Goal: Task Accomplishment & Management: Manage account settings

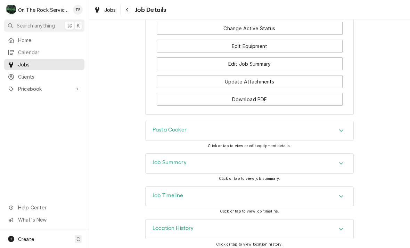
scroll to position [845, 0]
click at [84, 151] on div "Home Calendar Jobs Clients Pricebook Services Parts & Materials Miscellaneous D…" at bounding box center [44, 131] width 89 height 195
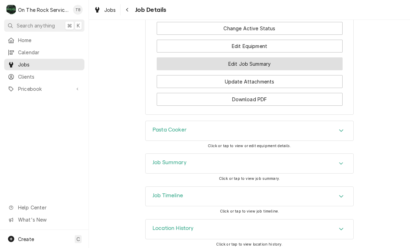
click at [256, 61] on button "Edit Job Summary" at bounding box center [250, 63] width 186 height 13
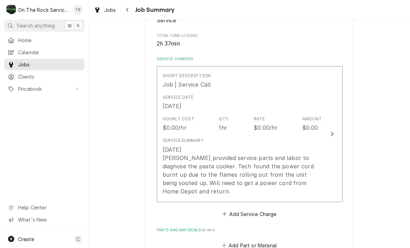
scroll to position [160, 0]
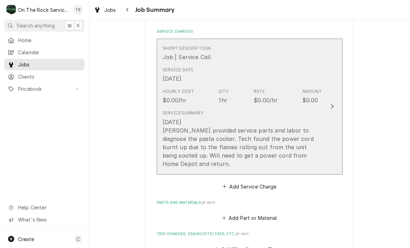
click at [310, 156] on div "10/12/2025 Ray provided service parts and labor to diagnose the pasta cooker. T…" at bounding box center [241, 143] width 159 height 50
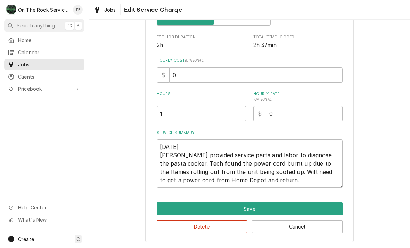
scroll to position [122, 0]
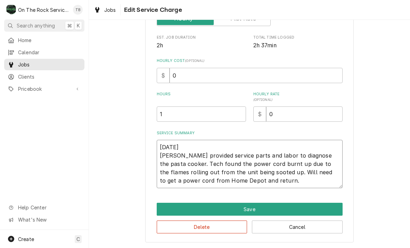
click at [264, 186] on textarea "10/12/2025 Ray provided service parts and labor to diagnose the pasta cooker. T…" at bounding box center [250, 164] width 186 height 48
type textarea "x"
type textarea "10/12/2025 Ray provided service parts and labor to diagnose the pasta cooker. T…"
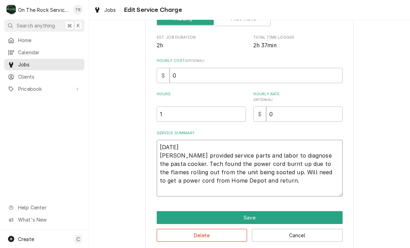
type textarea "x"
type textarea "10/12/2025 Ray provided service parts and labor to diagnose the pasta cooker. T…"
type textarea "x"
type textarea "10/12/2025 Ray provided service parts and labor to diagnose the pasta cooker. T…"
type textarea "x"
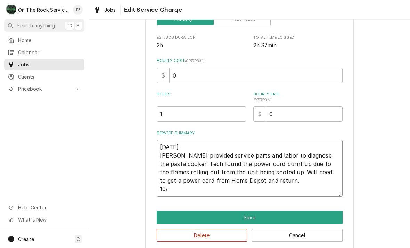
type textarea "10/12/2025 Ray provided service parts and labor to diagnose the pasta cooker. T…"
type textarea "x"
type textarea "10/12/2025 Ray provided service parts and labor to diagnose the pasta cooker. T…"
type textarea "x"
type textarea "10/12/2025 Ray provided service parts and labor to diagnose the pasta cooker. T…"
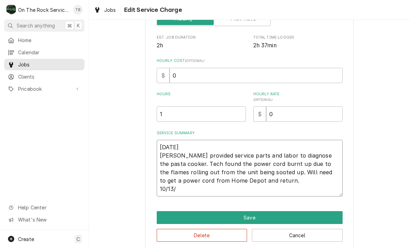
type textarea "x"
type textarea "10/12/2025 Ray provided service parts and labor to diagnose the pasta cooker. T…"
type textarea "x"
type textarea "10/12/2025 Ray provided service parts and labor to diagnose the pasta cooker. T…"
type textarea "x"
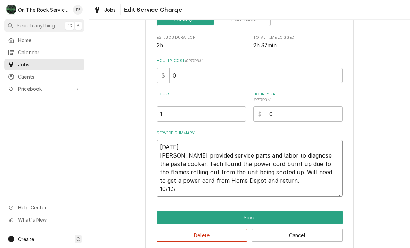
type textarea "10/12/2025 Ray provided service parts and labor to diagnose the pasta cooker. T…"
type textarea "x"
type textarea "10/12/2025 Ray provided service parts and labor to diagnose the pasta cooker. T…"
type textarea "x"
type textarea "10/12/2025 Ray provided service parts and labor to diagnose the pasta cooker. T…"
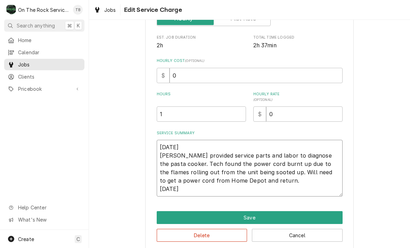
type textarea "x"
type textarea "10/12/2025 Ray provided service parts and labor to diagnose the pasta cooker. T…"
type textarea "x"
type textarea "10/12/2025 Ray provided service parts and labor to diagnose the pasta cooker. T…"
type textarea "x"
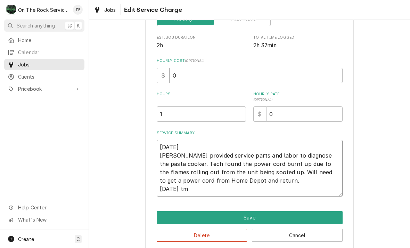
type textarea "10/12/2025 Ray provided service parts and labor to diagnose the pasta cooker. T…"
type textarea "x"
type textarea "10/12/2025 Ray provided service parts and labor to diagnose the pasta cooker. T…"
type textarea "x"
type textarea "10/12/2025 Ray provided service parts and labor to diagnose the pasta cooker. T…"
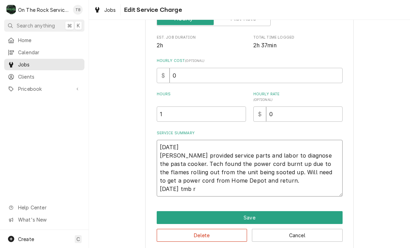
type textarea "x"
type textarea "10/12/2025 Ray provided service parts and labor to diagnose the pasta cooker. T…"
type textarea "x"
type textarea "10/12/2025 Ray provided service parts and labor to diagnose the pasta cooker. T…"
type textarea "x"
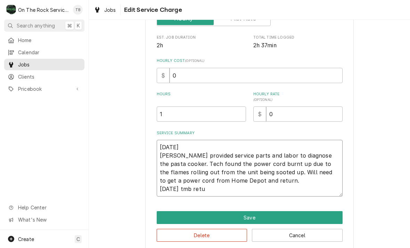
type textarea "10/12/2025 Ray provided service parts and labor to diagnose the pasta cooker. T…"
type textarea "x"
type textarea "10/12/2025 Ray provided service parts and labor to diagnose the pasta cooker. T…"
type textarea "x"
type textarea "10/12/2025 Ray provided service parts and labor to diagnose the pasta cooker. T…"
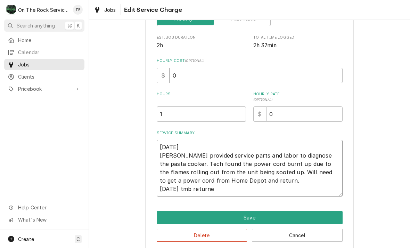
type textarea "x"
type textarea "10/12/2025 Ray provided service parts and labor to diagnose the pasta cooker. T…"
type textarea "x"
type textarea "10/12/2025 Ray provided service parts and labor to diagnose the pasta cooker. T…"
type textarea "x"
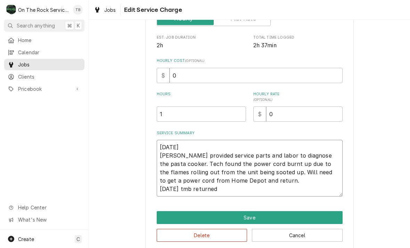
type textarea "10/12/2025 Ray provided service parts and labor to diagnose the pasta cooker. T…"
type textarea "x"
type textarea "10/12/2025 Ray provided service parts and labor to diagnose the pasta cooker. T…"
type textarea "x"
type textarea "10/12/2025 Ray provided service parts and labor to diagnose the pasta cooker. T…"
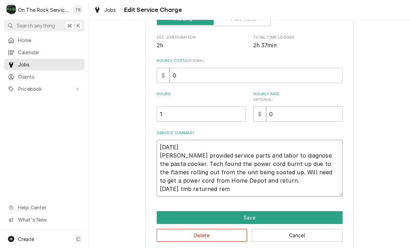
type textarea "x"
type textarea "10/12/2025 Ray provided service parts and labor to diagnose the pasta cooker. T…"
type textarea "x"
type textarea "10/12/2025 Ray provided service parts and labor to diagnose the pasta cooker. T…"
type textarea "x"
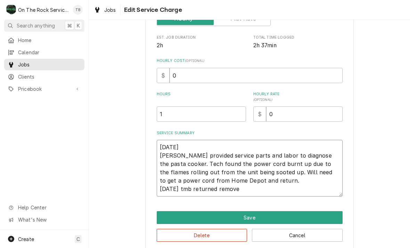
type textarea "10/12/2025 Ray provided service parts and labor to diagnose the pasta cooker. T…"
type textarea "x"
type textarea "10/12/2025 Ray provided service parts and labor to diagnose the pasta cooker. T…"
type textarea "x"
type textarea "10/12/2025 Ray provided service parts and labor to diagnose the pasta cooker. T…"
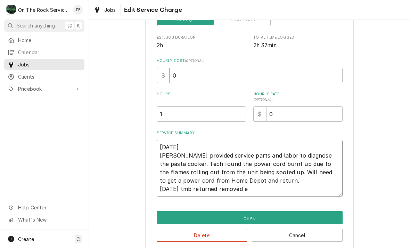
type textarea "x"
type textarea "10/12/2025 Ray provided service parts and labor to diagnose the pasta cooker. T…"
type textarea "x"
type textarea "10/12/2025 Ray provided service parts and labor to diagnose the pasta cooker. T…"
type textarea "x"
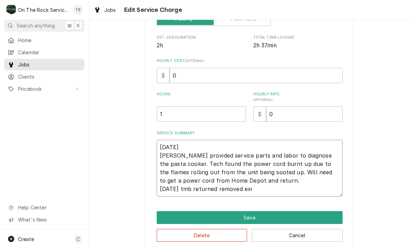
type textarea "10/12/2025 Ray provided service parts and labor to diagnose the pasta cooker. T…"
type textarea "x"
type textarea "10/12/2025 Ray provided service parts and labor to diagnose the pasta cooker. T…"
type textarea "x"
type textarea "10/12/2025 Ray provided service parts and labor to diagnose the pasta cooker. T…"
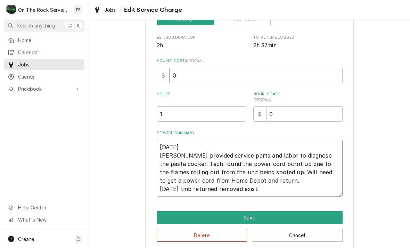
type textarea "x"
type textarea "10/12/2025 Ray provided service parts and labor to diagnose the pasta cooker. T…"
type textarea "x"
type textarea "10/12/2025 Ray provided service parts and labor to diagnose the pasta cooker. T…"
type textarea "x"
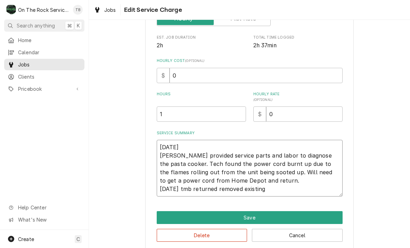
type textarea "10/12/2025 Ray provided service parts and labor to diagnose the pasta cooker. T…"
type textarea "x"
type textarea "10/12/2025 Ray provided service parts and labor to diagnose the pasta cooker. T…"
type textarea "x"
type textarea "10/12/2025 Ray provided service parts and labor to diagnose the pasta cooker. T…"
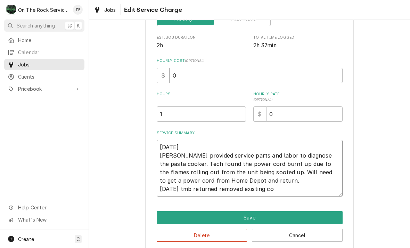
type textarea "x"
type textarea "10/12/2025 Ray provided service parts and labor to diagnose the pasta cooker. T…"
type textarea "x"
type textarea "10/12/2025 Ray provided service parts and labor to diagnose the pasta cooker. T…"
type textarea "x"
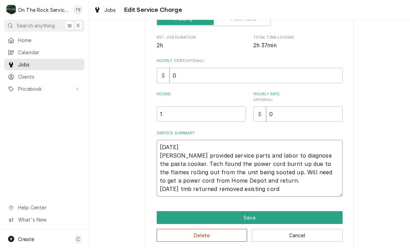
type textarea "10/12/2025 Ray provided service parts and labor to diagnose the pasta cooker. T…"
type textarea "x"
type textarea "10/12/2025 Ray provided service parts and labor to diagnose the pasta cooker. T…"
type textarea "x"
type textarea "10/12/2025 Ray provided service parts and labor to diagnose the pasta cooker. T…"
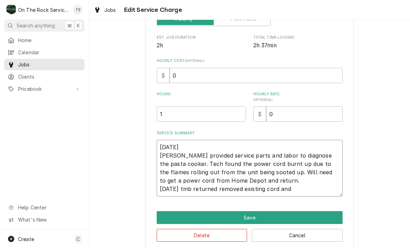
type textarea "x"
type textarea "10/12/2025 Ray provided service parts and labor to diagnose the pasta cooker. T…"
type textarea "x"
type textarea "10/12/2025 Ray provided service parts and labor to diagnose the pasta cooker. T…"
type textarea "x"
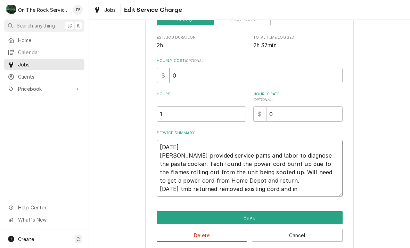
type textarea "10/12/2025 Ray provided service parts and labor to diagnose the pasta cooker. T…"
type textarea "x"
type textarea "10/12/2025 Ray provided service parts and labor to diagnose the pasta cooker. T…"
type textarea "x"
type textarea "10/12/2025 Ray provided service parts and labor to diagnose the pasta cooker. T…"
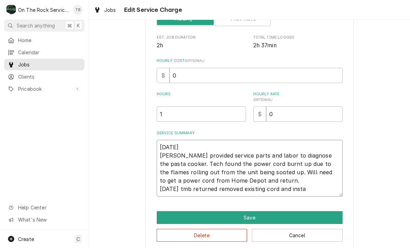
type textarea "x"
type textarea "10/12/2025 Ray provided service parts and labor to diagnose the pasta cooker. T…"
type textarea "x"
type textarea "10/12/2025 Ray provided service parts and labor to diagnose the pasta cooker. T…"
type textarea "x"
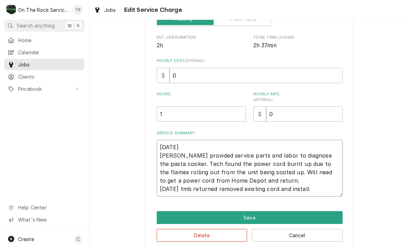
type textarea "10/12/2025 Ray provided service parts and labor to diagnose the pasta cooker. T…"
type textarea "x"
type textarea "10/12/2025 Ray provided service parts and labor to diagnose the pasta cooker. T…"
type textarea "x"
type textarea "10/12/2025 Ray provided service parts and labor to diagnose the pasta cooker. T…"
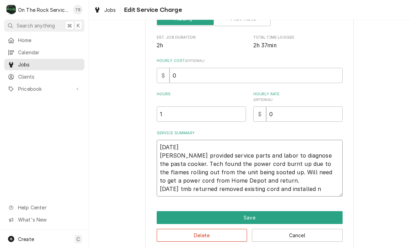
type textarea "x"
type textarea "10/12/2025 Ray provided service parts and labor to diagnose the pasta cooker. T…"
type textarea "x"
type textarea "10/12/2025 Ray provided service parts and labor to diagnose the pasta cooker. T…"
type textarea "x"
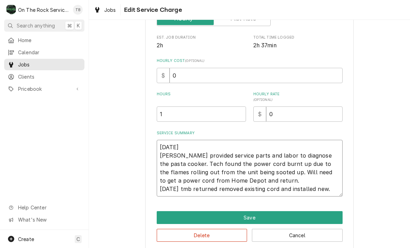
type textarea "10/12/2025 Ray provided service parts and labor to diagnose the pasta cooker. T…"
type textarea "x"
type textarea "10/12/2025 Ray provided service parts and labor to diagnose the pasta cooker. T…"
type textarea "x"
type textarea "10/12/2025 Ray provided service parts and labor to diagnose the pasta cooker. T…"
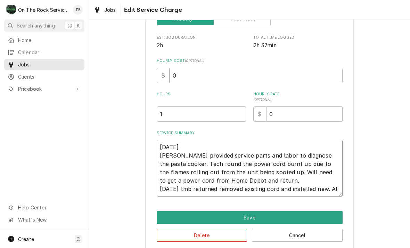
type textarea "x"
type textarea "10/12/2025 Ray provided service parts and labor to diagnose the pasta cooker. T…"
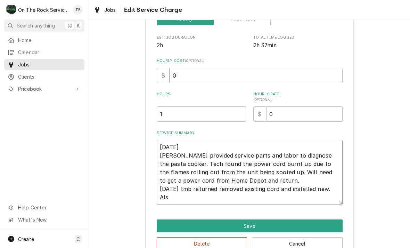
type textarea "x"
type textarea "10/12/2025 Ray provided service parts and labor to diagnose the pasta cooker. T…"
type textarea "x"
type textarea "10/12/2025 Ray provided service parts and labor to diagnose the pasta cooker. T…"
type textarea "x"
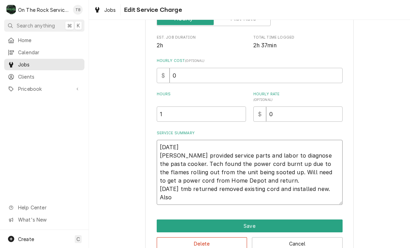
type textarea "10/12/2025 Ray provided service parts and labor to diagnose the pasta cooker. T…"
type textarea "x"
type textarea "10/12/2025 Ray provided service parts and labor to diagnose the pasta cooker. T…"
type textarea "x"
type textarea "10/12/2025 Ray provided service parts and labor to diagnose the pasta cooker. T…"
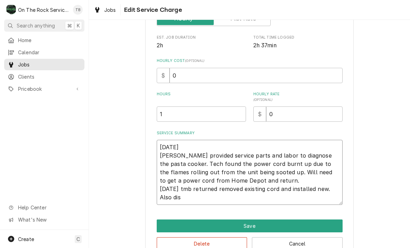
type textarea "x"
type textarea "10/12/2025 Ray provided service parts and labor to diagnose the pasta cooker. T…"
type textarea "x"
type textarea "10/12/2025 Ray provided service parts and labor to diagnose the pasta cooker. T…"
type textarea "x"
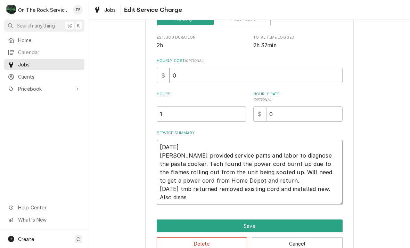
type textarea "10/12/2025 Ray provided service parts and labor to diagnose the pasta cooker. T…"
type textarea "x"
type textarea "10/12/2025 Ray provided service parts and labor to diagnose the pasta cooker. T…"
type textarea "x"
type textarea "10/12/2025 Ray provided service parts and labor to diagnose the pasta cooker. T…"
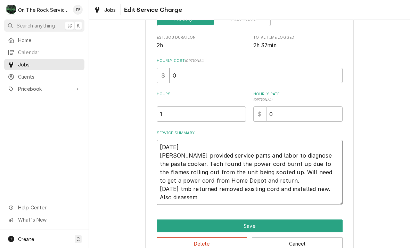
type textarea "x"
type textarea "10/12/2025 Ray provided service parts and labor to diagnose the pasta cooker. T…"
type textarea "x"
type textarea "10/12/2025 Ray provided service parts and labor to diagnose the pasta cooker. T…"
type textarea "x"
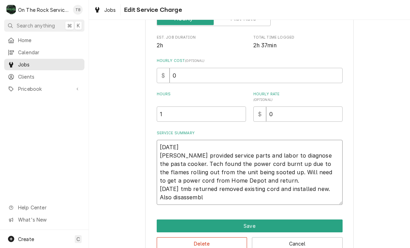
type textarea "10/12/2025 Ray provided service parts and labor to diagnose the pasta cooker. T…"
type textarea "x"
type textarea "10/12/2025 Ray provided service parts and labor to diagnose the pasta cooker. T…"
type textarea "x"
type textarea "10/12/2025 Ray provided service parts and labor to diagnose the pasta cooker. T…"
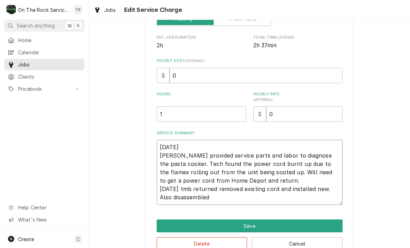
type textarea "x"
type textarea "10/12/2025 Ray provided service parts and labor to diagnose the pasta cooker. T…"
type textarea "x"
type textarea "10/12/2025 Ray provided service parts and labor to diagnose the pasta cooker. T…"
type textarea "x"
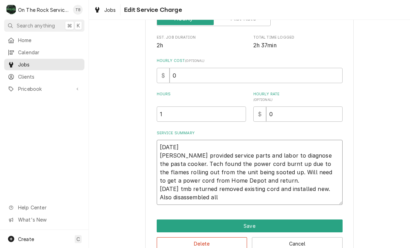
type textarea "10/12/2025 Ray provided service parts and labor to diagnose the pasta cooker. T…"
type textarea "x"
type textarea "10/12/2025 Ray provided service parts and labor to diagnose the pasta cooker. T…"
type textarea "x"
type textarea "10/12/2025 Ray provided service parts and labor to diagnose the pasta cooker. T…"
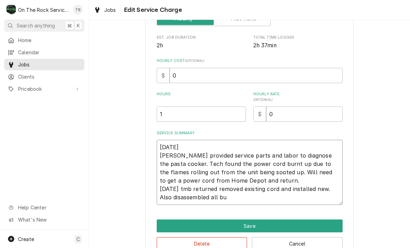
type textarea "x"
type textarea "10/12/2025 Ray provided service parts and labor to diagnose the pasta cooker. T…"
type textarea "x"
type textarea "10/12/2025 Ray provided service parts and labor to diagnose the pasta cooker. T…"
type textarea "x"
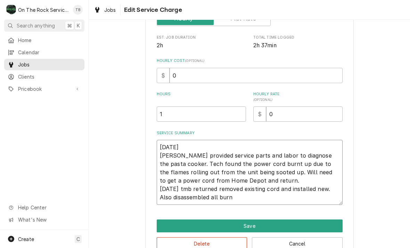
type textarea "10/12/2025 Ray provided service parts and labor to diagnose the pasta cooker. T…"
type textarea "x"
type textarea "10/12/2025 Ray provided service parts and labor to diagnose the pasta cooker. T…"
type textarea "x"
type textarea "10/12/2025 Ray provided service parts and labor to diagnose the pasta cooker. T…"
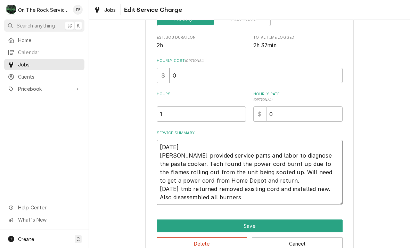
type textarea "x"
type textarea "10/12/2025 Ray provided service parts and labor to diagnose the pasta cooker. T…"
type textarea "x"
type textarea "10/12/2025 Ray provided service parts and labor to diagnose the pasta cooker. T…"
type textarea "x"
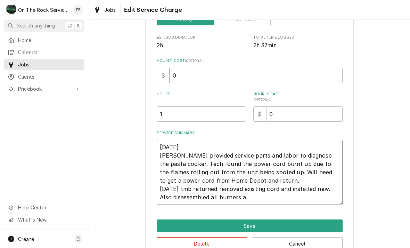
type textarea "10/12/2025 Ray provided service parts and labor to diagnose the pasta cooker. T…"
type textarea "x"
type textarea "10/12/2025 Ray provided service parts and labor to diagnose the pasta cooker. T…"
type textarea "x"
type textarea "10/12/2025 Ray provided service parts and labor to diagnose the pasta cooker. T…"
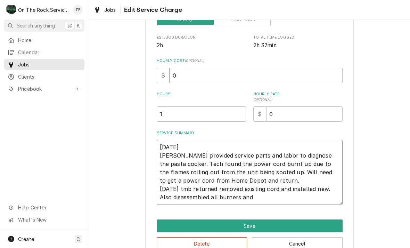
type textarea "x"
type textarea "10/12/2025 Ray provided service parts and labor to diagnose the pasta cooker. T…"
type textarea "x"
type textarea "10/12/2025 Ray provided service parts and labor to diagnose the pasta cooker. T…"
type textarea "x"
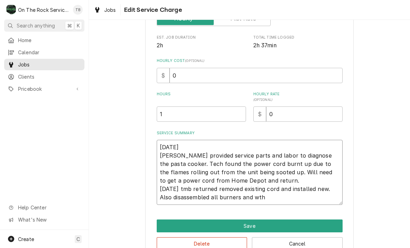
type textarea "10/12/2025 Ray provided service parts and labor to diagnose the pasta cooker. T…"
type textarea "x"
type textarea "10/12/2025 Ray provided service parts and labor to diagnose the pasta cooker. T…"
type textarea "x"
type textarea "10/12/2025 Ray provided service parts and labor to diagnose the pasta cooker. T…"
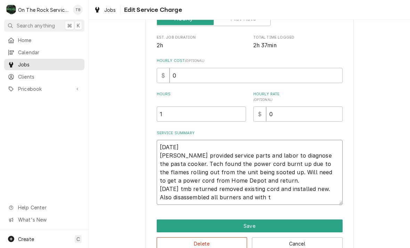
type textarea "x"
type textarea "10/12/2025 Ray provided service parts and labor to diagnose the pasta cooker. T…"
type textarea "x"
type textarea "10/12/2025 Ray provided service parts and labor to diagnose the pasta cooker. T…"
type textarea "x"
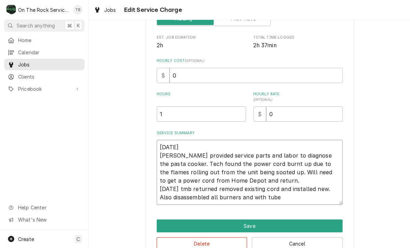
type textarea "10/12/2025 Ray provided service parts and labor to diagnose the pasta cooker. T…"
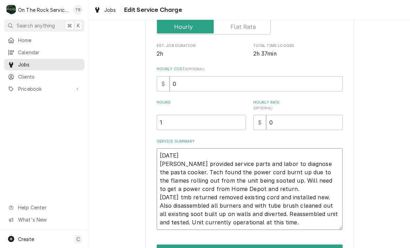
scroll to position [103, 0]
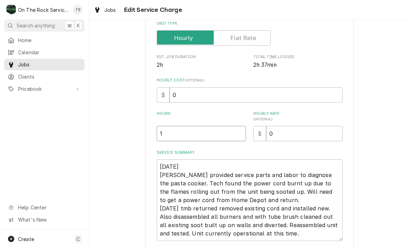
click at [183, 134] on input "1" at bounding box center [201, 133] width 89 height 15
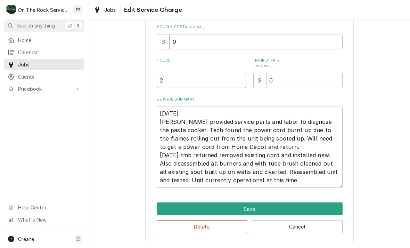
scroll to position [156, 0]
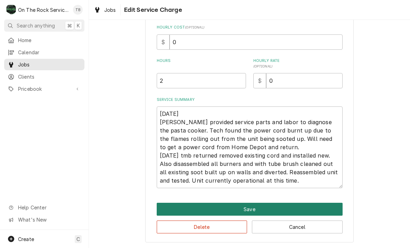
click at [250, 209] on button "Save" at bounding box center [250, 208] width 186 height 13
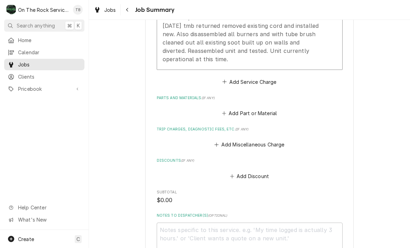
scroll to position [358, 0]
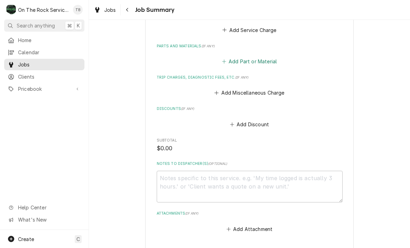
click at [266, 57] on button "Add Part or Material" at bounding box center [248, 62] width 57 height 10
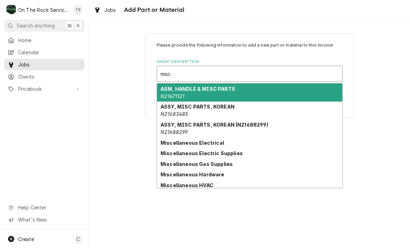
click at [210, 142] on strong "Miscellaneous Electrical" at bounding box center [192, 143] width 64 height 6
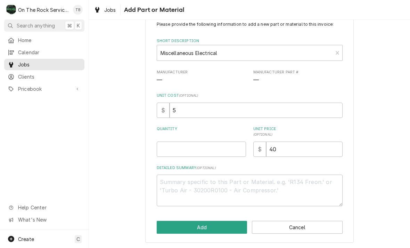
scroll to position [20, 0]
click at [190, 114] on input "5" at bounding box center [255, 110] width 173 height 15
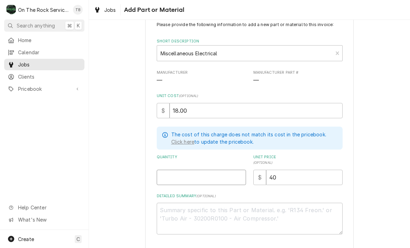
click at [179, 176] on input "Quantity" at bounding box center [201, 176] width 89 height 15
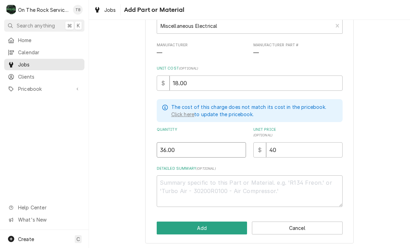
scroll to position [48, 0]
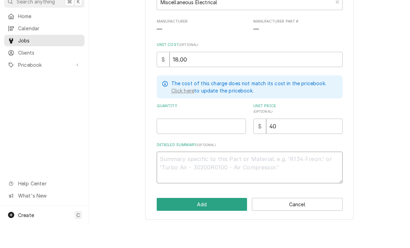
click at [177, 175] on textarea "Detailed Summary ( optional )" at bounding box center [250, 191] width 186 height 32
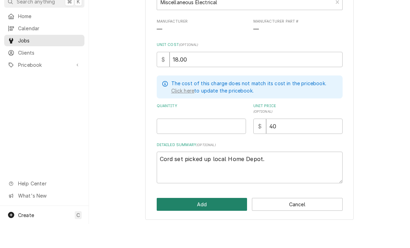
click at [204, 222] on button "Add" at bounding box center [202, 228] width 91 height 13
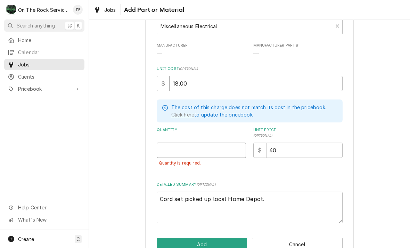
click at [189, 155] on input "Quantity" at bounding box center [201, 149] width 89 height 15
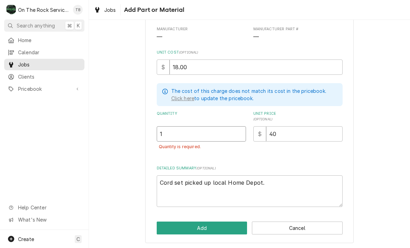
scroll to position [63, 0]
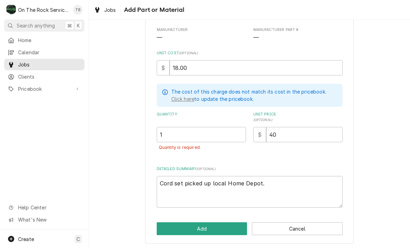
click at [391, 138] on div "Please provide the following information to add a new part or material to this …" at bounding box center [249, 107] width 321 height 286
click at [211, 225] on button "Add" at bounding box center [202, 228] width 91 height 13
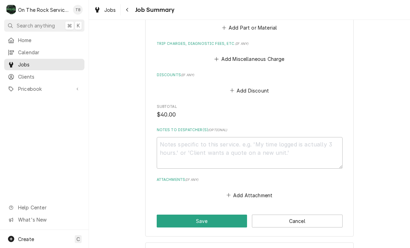
scroll to position [491, 0]
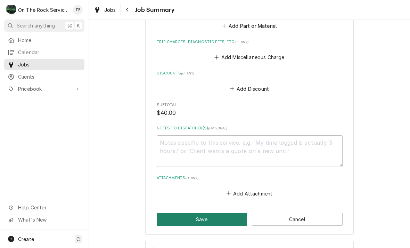
click at [203, 212] on button "Save" at bounding box center [202, 218] width 91 height 13
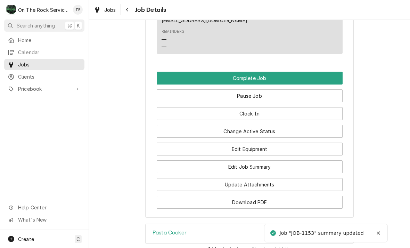
scroll to position [745, 0]
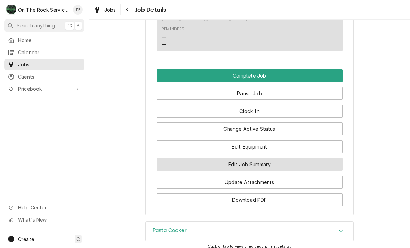
click at [259, 162] on button "Edit Job Summary" at bounding box center [250, 164] width 186 height 13
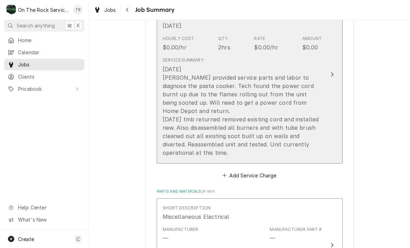
click at [193, 145] on div "[DATE] [PERSON_NAME] provided service parts and labor to diagnose the pasta coo…" at bounding box center [241, 111] width 159 height 92
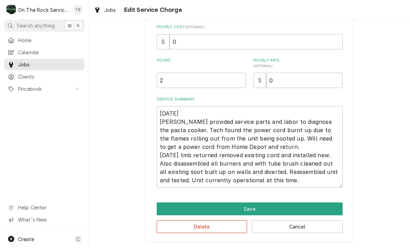
scroll to position [156, 0]
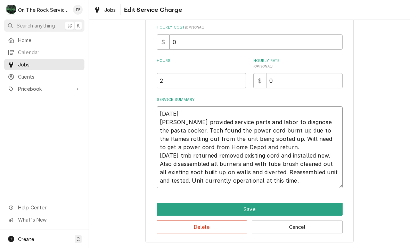
click at [283, 183] on textarea "10/12/2025 Ray provided service parts and labor to diagnose the pasta cooker. T…" at bounding box center [250, 147] width 186 height 82
click at [281, 180] on textarea "10/12/2025 Ray provided service parts and labor to diagnose the pasta cooker. T…" at bounding box center [250, 147] width 186 height 82
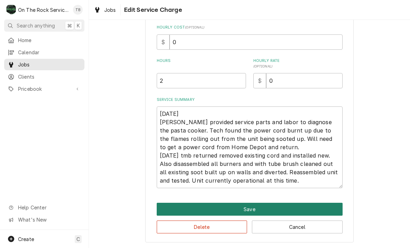
click at [264, 207] on button "Save" at bounding box center [250, 208] width 186 height 13
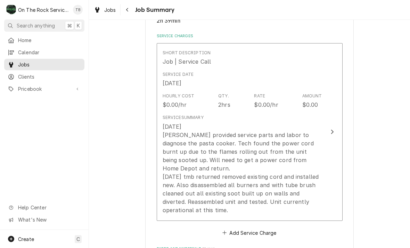
scroll to position [213, 0]
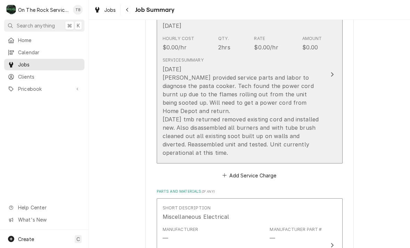
click at [201, 144] on div "10/12/2025 Ray provided service parts and labor to diagnose the pasta cooker. T…" at bounding box center [241, 111] width 159 height 92
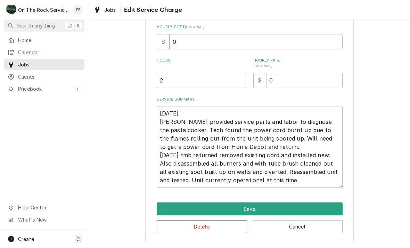
scroll to position [95, 0]
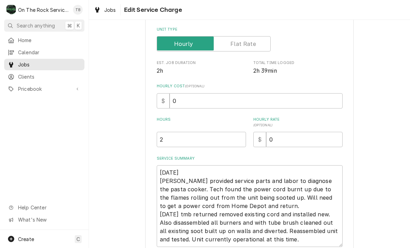
type textarea "x"
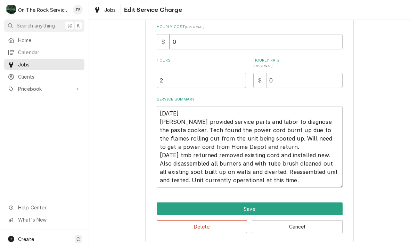
scroll to position [156, 0]
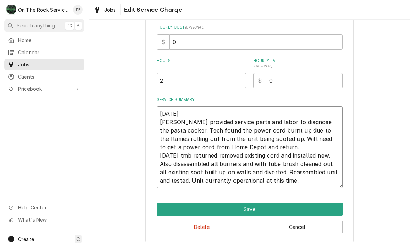
click at [282, 186] on textarea "10/12/2025 Ray provided service parts and labor to diagnose the pasta cooker. T…" at bounding box center [250, 147] width 186 height 82
click at [74, 125] on html "O On The Rock Services TB Search anything ⌘ K Home Calendar Jobs Clients Priceb…" at bounding box center [205, 124] width 410 height 248
click at [74, 125] on div "Home Calendar Jobs Clients Pricebook Services Parts & Materials Miscellaneous D…" at bounding box center [44, 131] width 89 height 195
click at [295, 178] on textarea "10/12/2025 Ray provided service parts and labor to diagnose the pasta cooker. T…" at bounding box center [250, 147] width 186 height 82
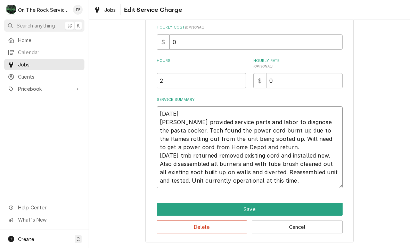
type textarea "10/12/2025 Ray provided service parts and labor to diagnose the pasta cooker. T…"
type textarea "x"
type textarea "10/12/2025 Ray provided service parts and labor to diagnose the pasta cooker. T…"
type textarea "x"
type textarea "10/12/2025 Ray provided service parts and labor to diagnose the pasta cooker. T…"
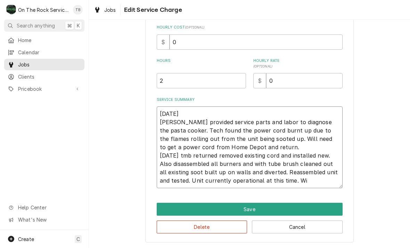
type textarea "x"
type textarea "10/12/2025 Ray provided service parts and labor to diagnose the pasta cooker. T…"
type textarea "x"
type textarea "10/12/2025 Ray provided service parts and labor to diagnose the pasta cooker. T…"
type textarea "x"
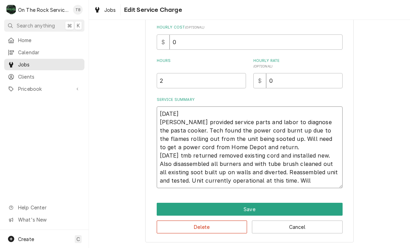
type textarea "10/12/2025 Ray provided service parts and labor to diagnose the pasta cooker. T…"
type textarea "x"
type textarea "10/12/2025 Ray provided service parts and labor to diagnose the pasta cooker. T…"
type textarea "x"
type textarea "10/12/2025 Ray provided service parts and labor to diagnose the pasta cooker. T…"
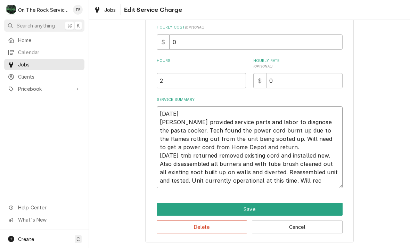
type textarea "x"
type textarea "10/12/2025 Ray provided service parts and labor to diagnose the pasta cooker. T…"
type textarea "x"
type textarea "10/12/2025 Ray provided service parts and labor to diagnose the pasta cooker. T…"
type textarea "x"
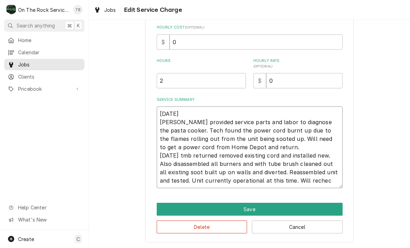
type textarea "10/12/2025 Ray provided service parts and labor to diagnose the pasta cooker. T…"
type textarea "x"
type textarea "10/12/2025 Ray provided service parts and labor to diagnose the pasta cooker. T…"
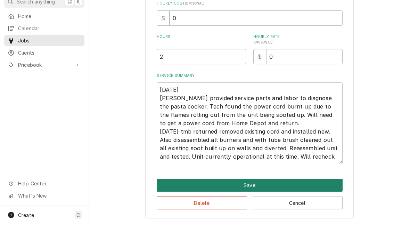
click at [256, 202] on button "Save" at bounding box center [250, 208] width 186 height 13
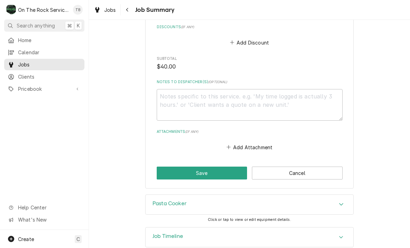
scroll to position [537, 0]
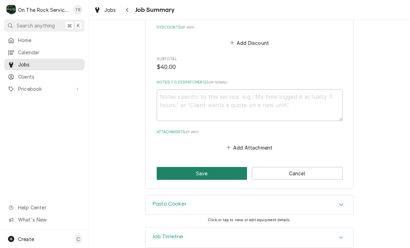
click at [206, 167] on button "Save" at bounding box center [202, 173] width 91 height 13
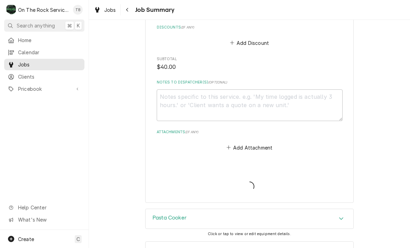
type textarea "x"
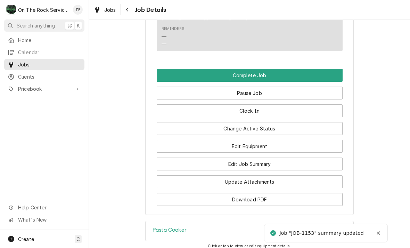
scroll to position [753, 0]
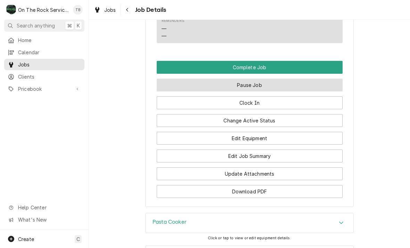
click at [252, 82] on button "Pause Job" at bounding box center [250, 84] width 186 height 13
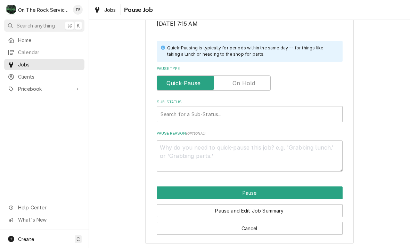
scroll to position [140, 0]
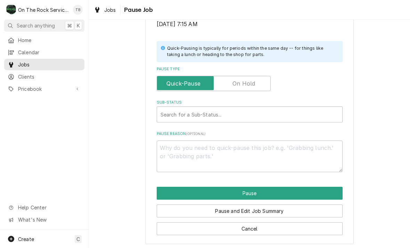
click at [249, 80] on label "Pause Type" at bounding box center [214, 83] width 114 height 15
click at [249, 80] on input "Pause Type" at bounding box center [214, 83] width 108 height 15
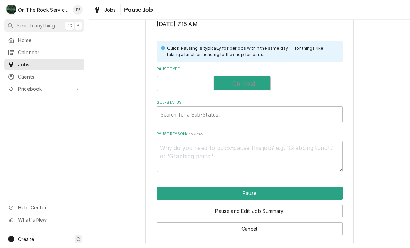
checkbox input "true"
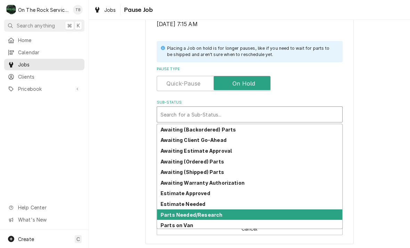
click at [209, 211] on strong "Parts Needed/Research" at bounding box center [191, 214] width 62 height 6
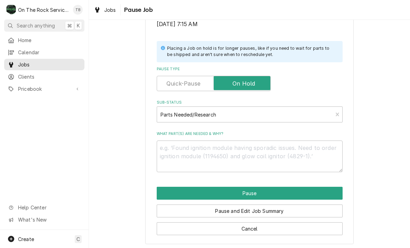
scroll to position [131, 0]
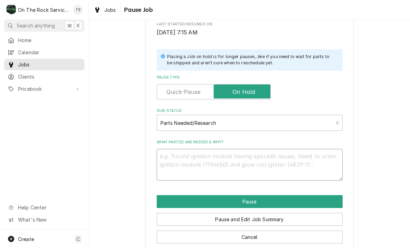
click at [180, 160] on textarea "What part(s) are needed & why?" at bounding box center [250, 165] width 186 height 32
type textarea "x"
type textarea "L"
type textarea "x"
type textarea "Lea"
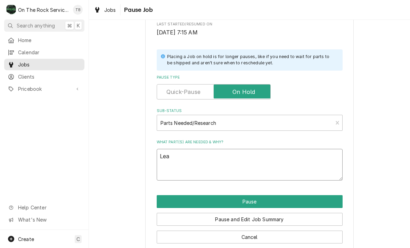
type textarea "x"
type textarea "Leav"
type textarea "x"
type textarea "Leave"
type textarea "x"
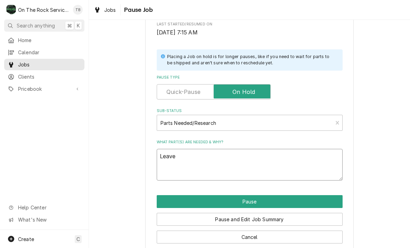
type textarea "Leave"
type textarea "x"
type textarea "Leave o"
type textarea "x"
type textarea "Leave opn"
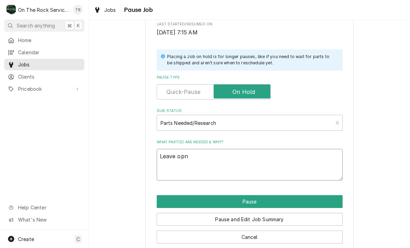
type textarea "x"
type textarea "Leave opne"
type textarea "x"
type textarea "Leave open"
type textarea "x"
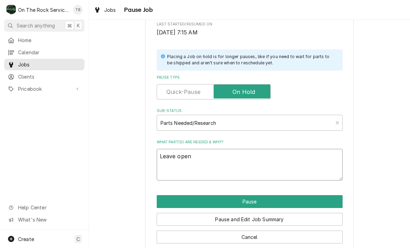
type textarea "Leave open f"
type textarea "x"
type textarea "Leave open fo"
type textarea "x"
type textarea "Leave open for"
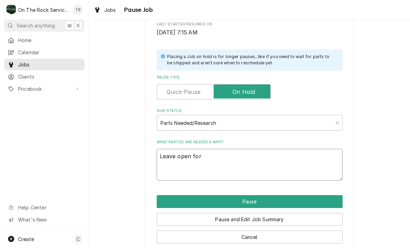
type textarea "x"
type textarea "Leave open for"
type textarea "x"
type textarea "Leave open for re"
type textarea "x"
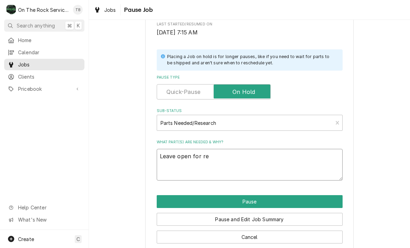
type textarea "Leave open for rec"
type textarea "x"
type textarea "Leave open for rech"
type textarea "x"
type textarea "Leave open for reche"
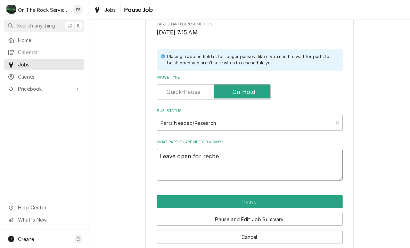
type textarea "x"
type textarea "Leave open for rechec"
type textarea "x"
type textarea "Leave open for recheck"
type textarea "x"
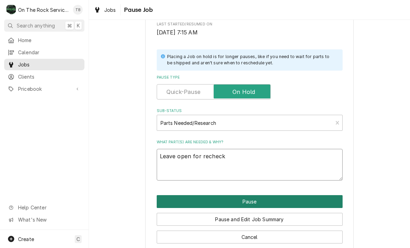
type textarea "Leave open for recheck"
click at [255, 201] on button "Pause" at bounding box center [250, 201] width 186 height 13
type textarea "x"
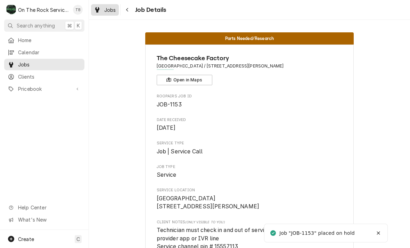
click at [110, 11] on span "Jobs" at bounding box center [110, 9] width 12 height 7
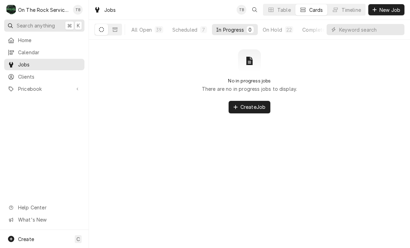
click at [38, 25] on span "Search anything" at bounding box center [36, 25] width 38 height 7
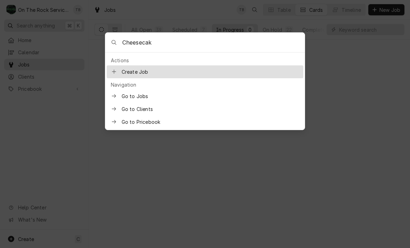
type input "Cheesecake"
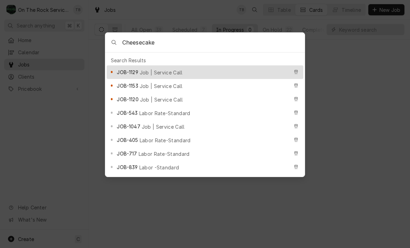
click at [165, 84] on span "Job | Service Call" at bounding box center [161, 85] width 43 height 7
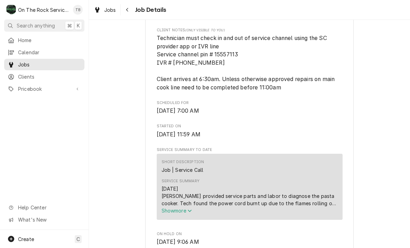
scroll to position [196, 0]
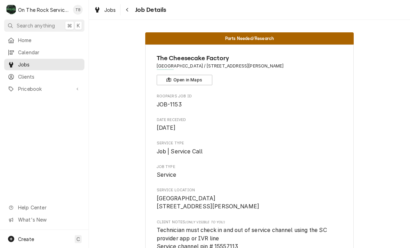
click at [138, 14] on div "Job Details" at bounding box center [144, 9] width 44 height 11
click at [40, 29] on button "Search anything ⌘ K" at bounding box center [44, 25] width 80 height 12
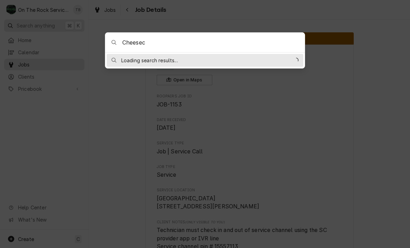
type input "Cheeseca"
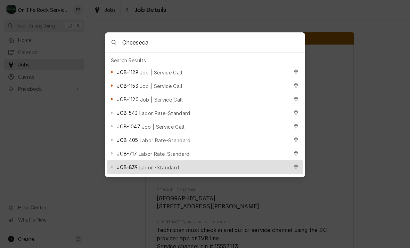
click at [147, 84] on span "Job | Service Call" at bounding box center [161, 85] width 43 height 7
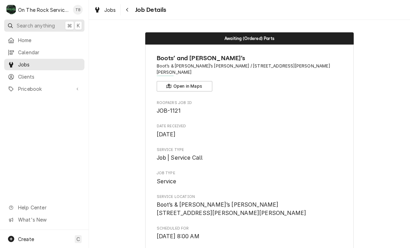
click at [40, 27] on span "Search anything" at bounding box center [36, 25] width 38 height 7
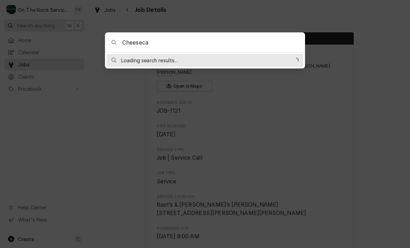
type input "Cheesecak"
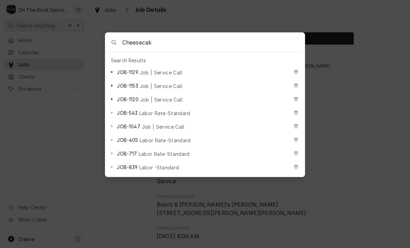
click at [165, 74] on span "Job | Service Call" at bounding box center [161, 72] width 43 height 7
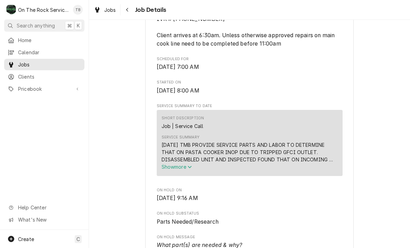
scroll to position [240, 0]
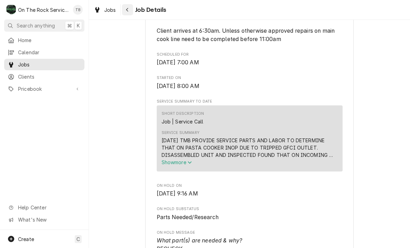
click at [133, 11] on button "Navigate back" at bounding box center [127, 9] width 11 height 11
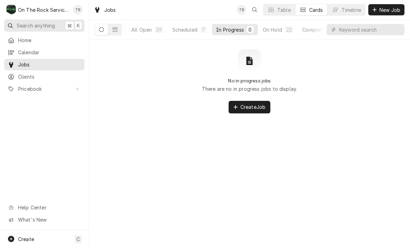
click at [50, 28] on button "Search anything ⌘ K" at bounding box center [44, 25] width 80 height 12
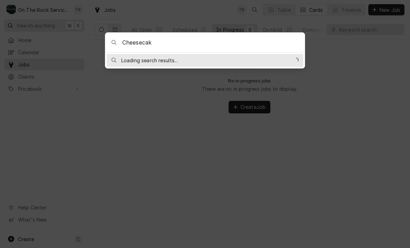
type input "Cheesecake"
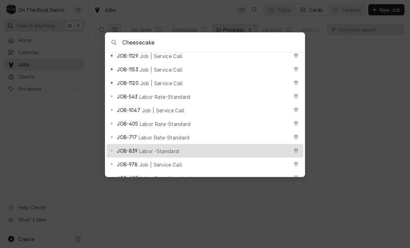
scroll to position [18, 0]
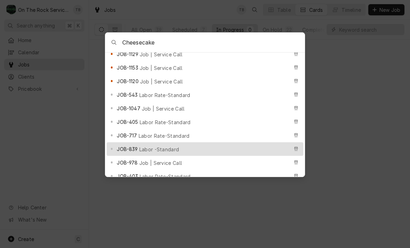
click at [344, 110] on div at bounding box center [205, 124] width 410 height 248
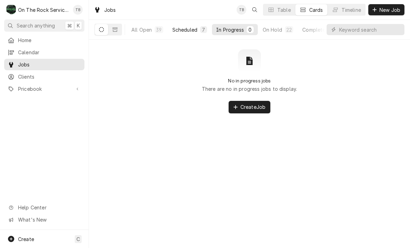
click at [189, 31] on div "Scheduled" at bounding box center [184, 29] width 25 height 7
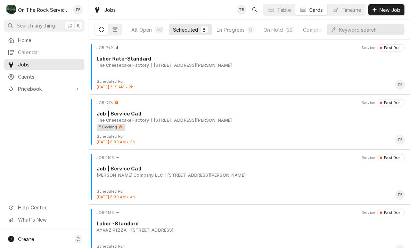
scroll to position [0, 0]
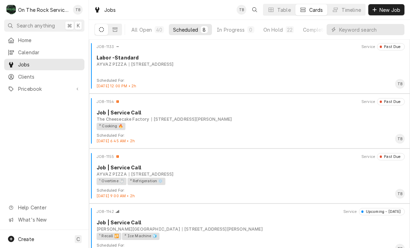
scroll to position [160, 0]
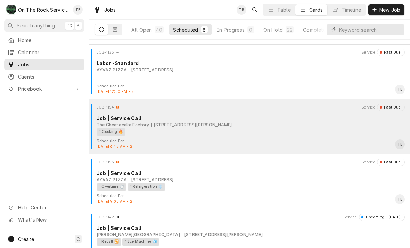
click at [228, 123] on div "[STREET_ADDRESS][PERSON_NAME]" at bounding box center [191, 125] width 81 height 6
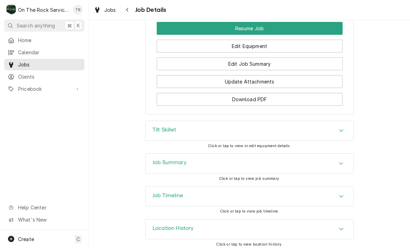
scroll to position [708, 0]
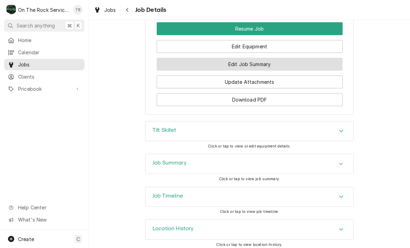
click at [250, 61] on button "Edit Job Summary" at bounding box center [250, 64] width 186 height 13
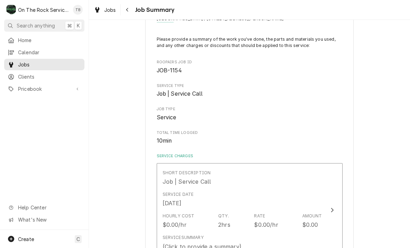
scroll to position [35, 0]
click at [108, 14] on link "Jobs" at bounding box center [105, 9] width 28 height 11
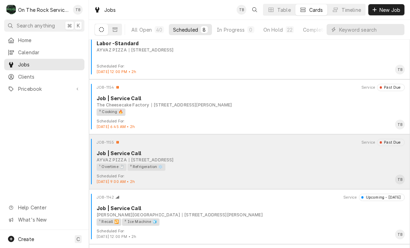
scroll to position [178, 0]
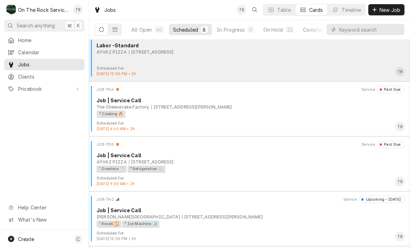
click at [259, 64] on div "JOB-1133 Service Past Due Labor -Standard AYVAZ PIZZA 535 By-pass 72 NW, Greenw…" at bounding box center [249, 48] width 315 height 35
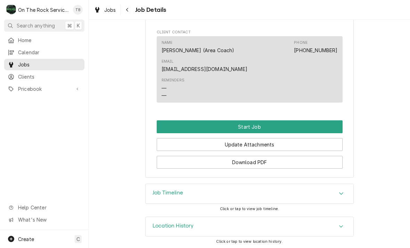
scroll to position [611, 0]
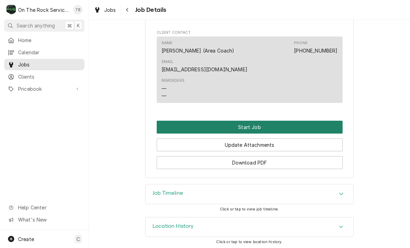
click at [260, 123] on button "Start Job" at bounding box center [250, 126] width 186 height 13
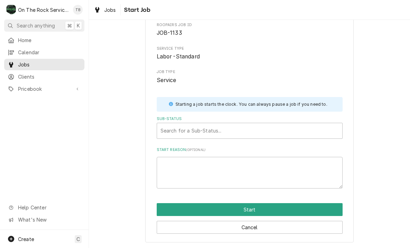
scroll to position [36, 0]
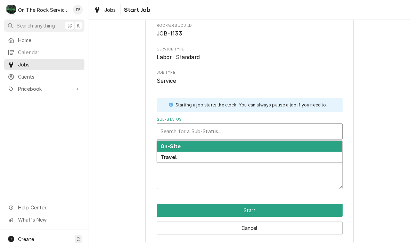
click at [170, 157] on strong "Travel" at bounding box center [168, 157] width 16 height 6
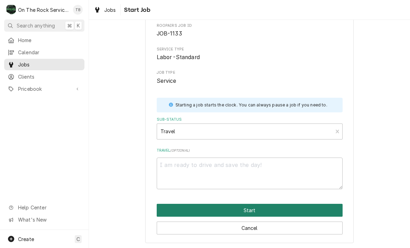
click at [255, 207] on button "Start" at bounding box center [250, 209] width 186 height 13
type textarea "x"
